Goal: Transaction & Acquisition: Book appointment/travel/reservation

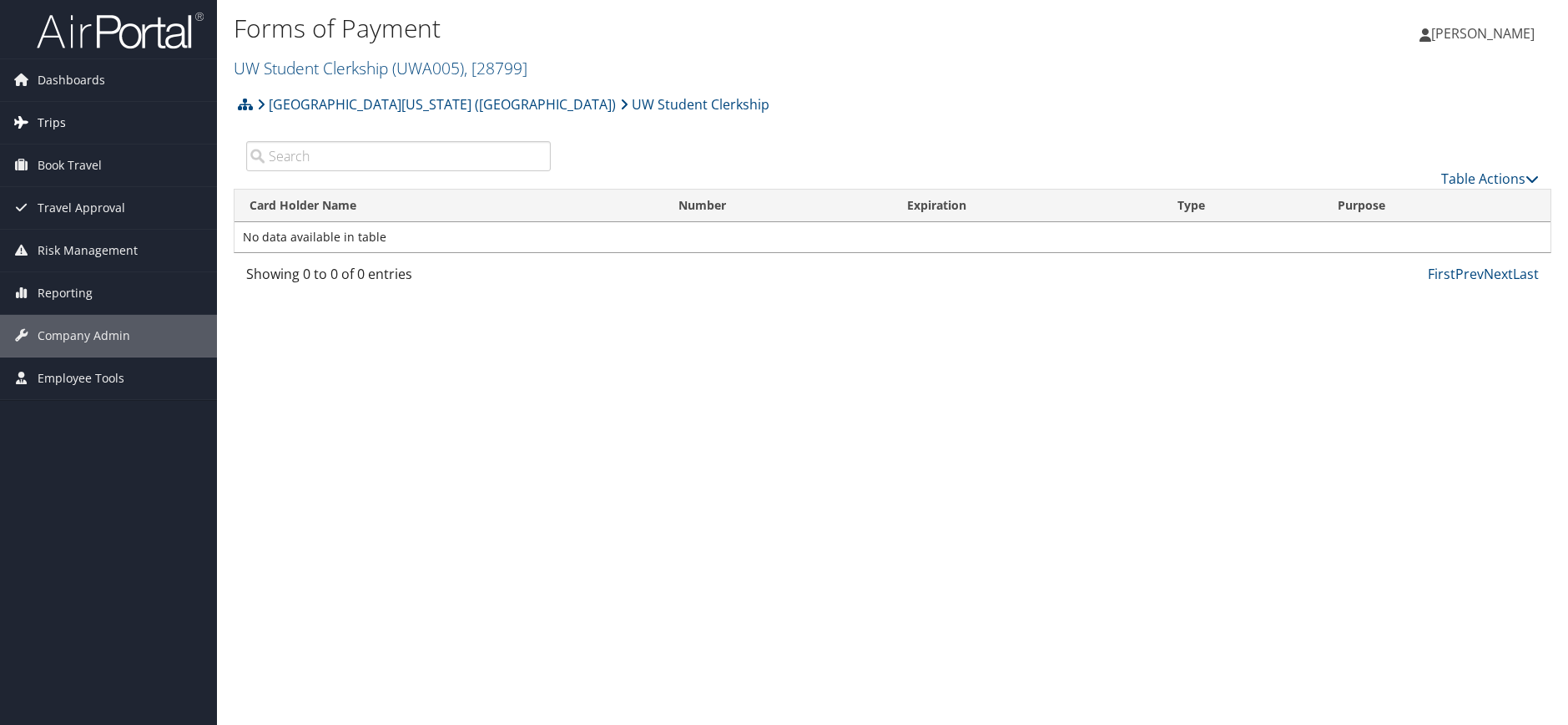
click at [76, 109] on link "Trips" at bounding box center [109, 122] width 217 height 42
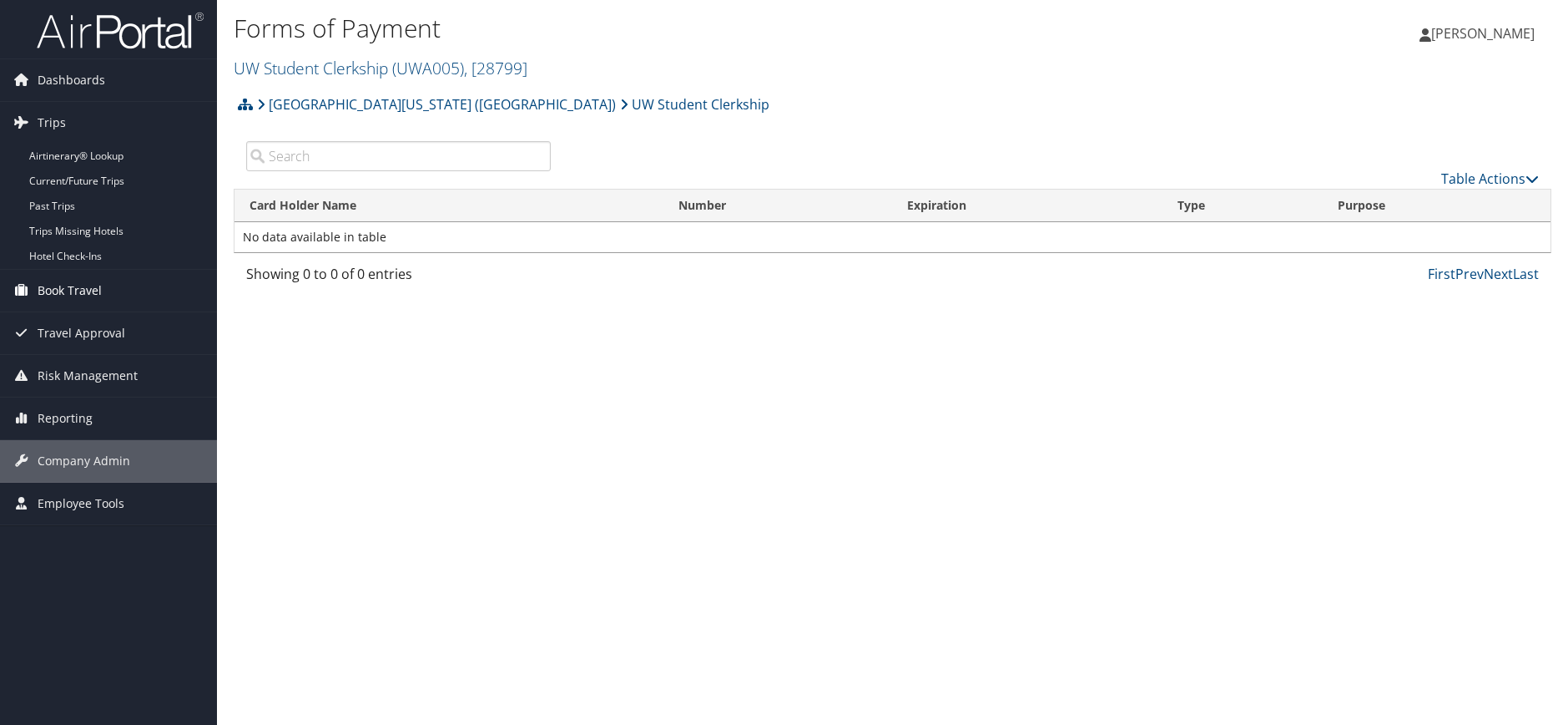
click at [71, 286] on span "Book Travel" at bounding box center [70, 291] width 65 height 42
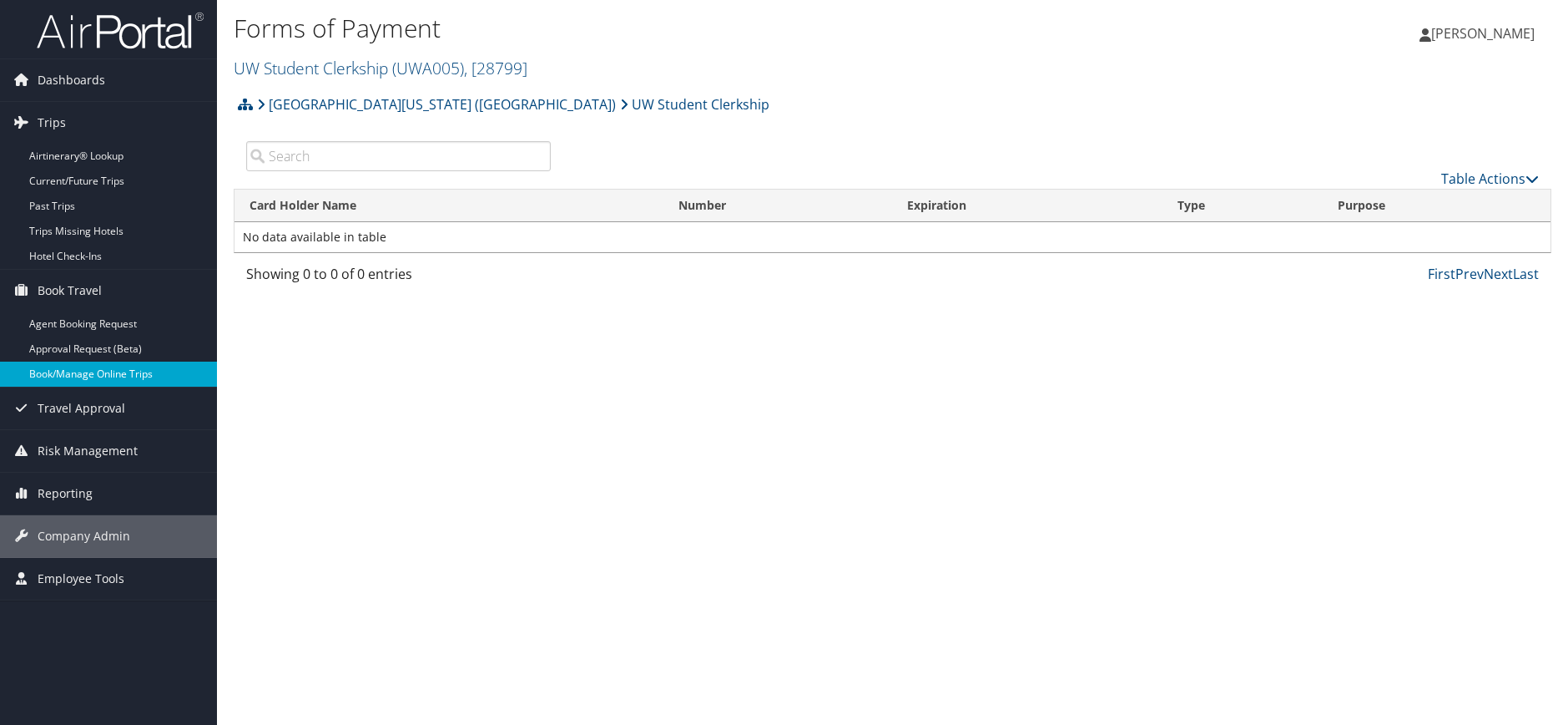
click at [106, 378] on link "Book/Manage Online Trips" at bounding box center [109, 373] width 217 height 25
